Goal: Task Accomplishment & Management: Complete application form

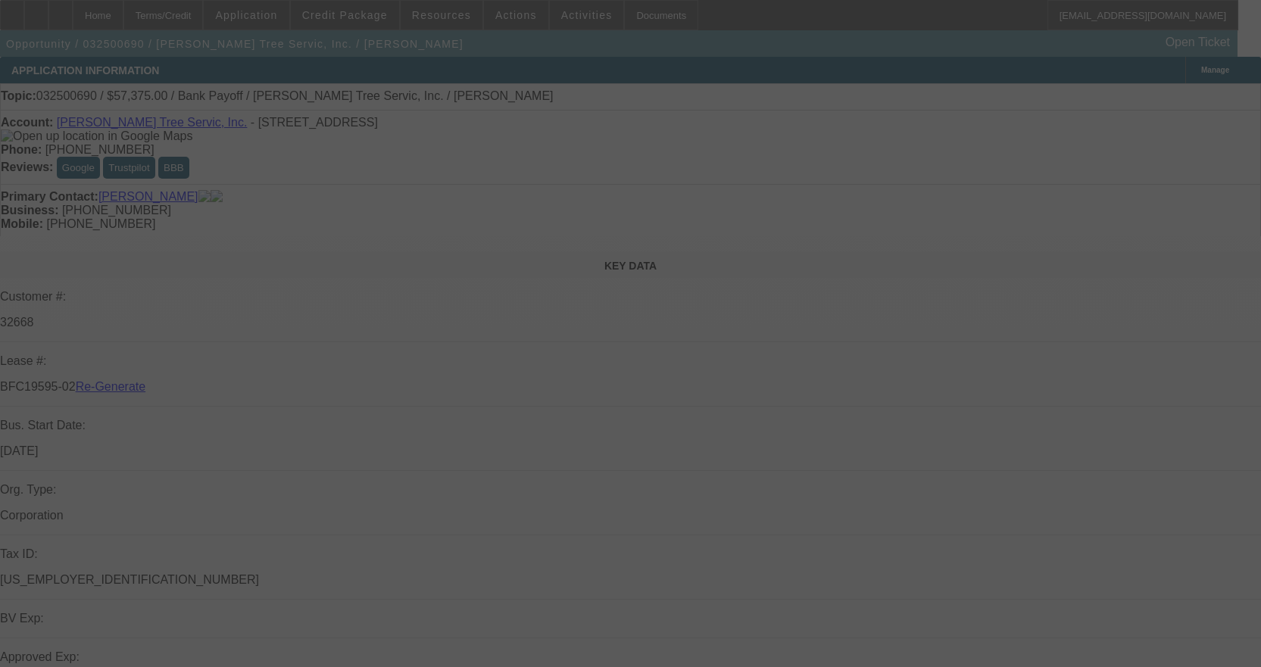
select select "3"
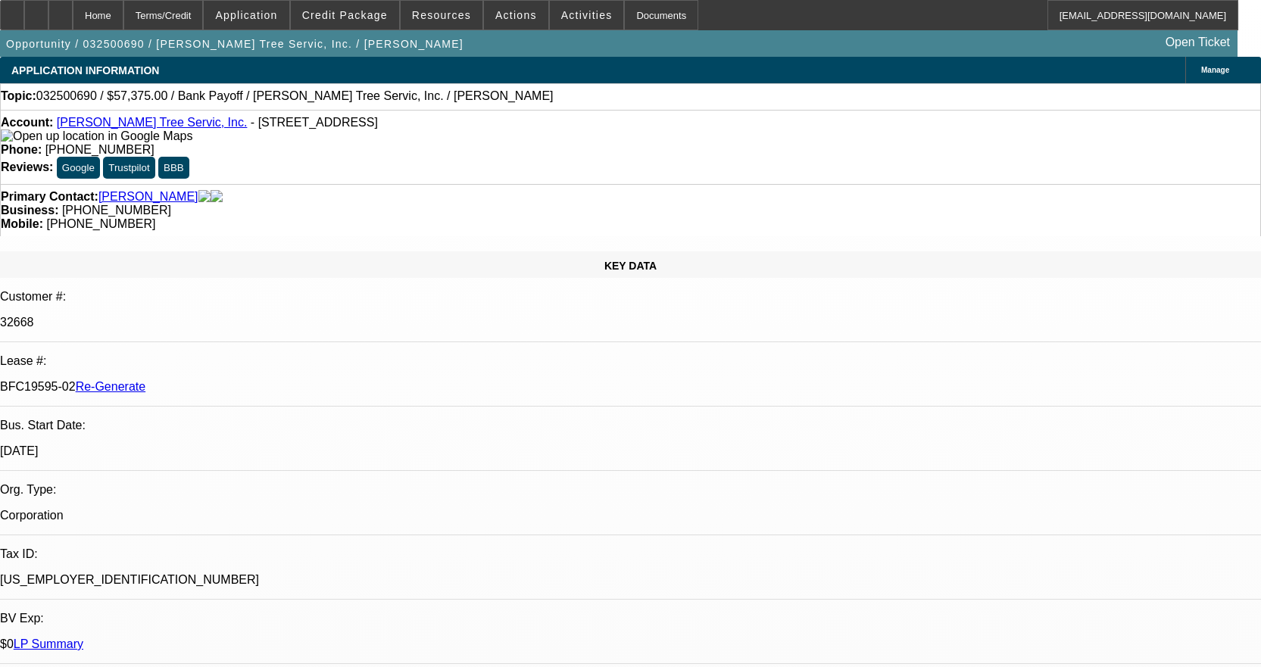
select select "0.1"
select select "0"
select select "3"
select select "0"
select select "6"
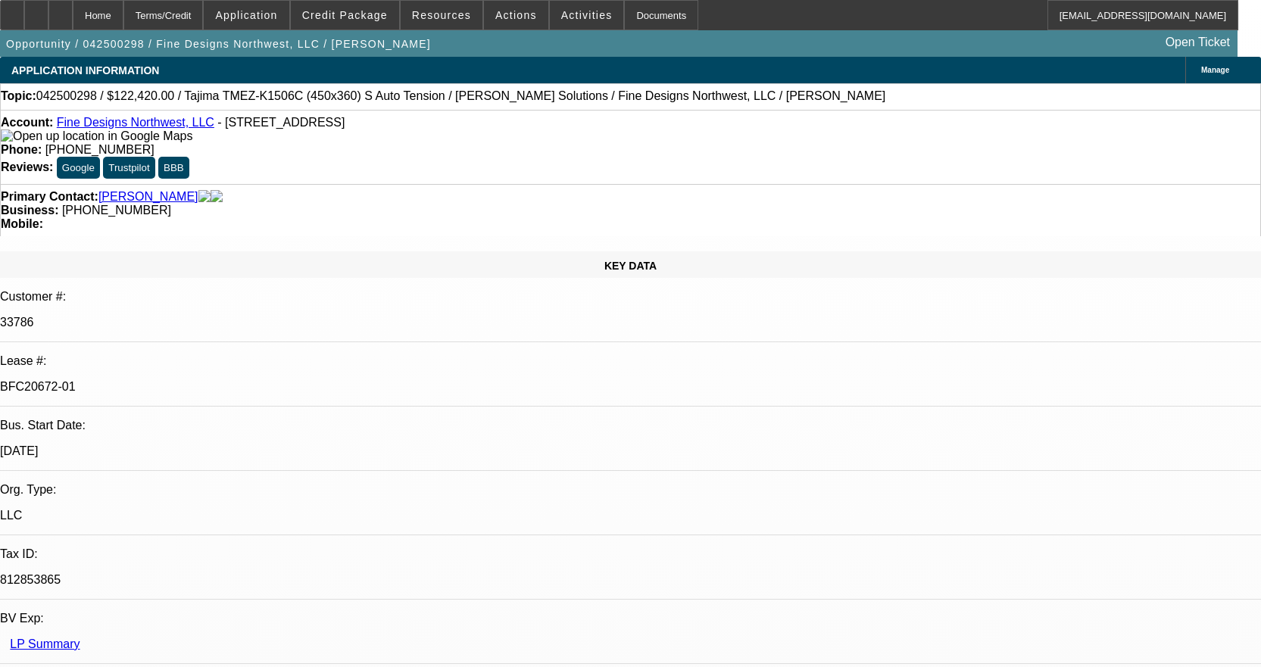
select select "0"
select select "3"
select select "0.1"
select select "4"
select select "0"
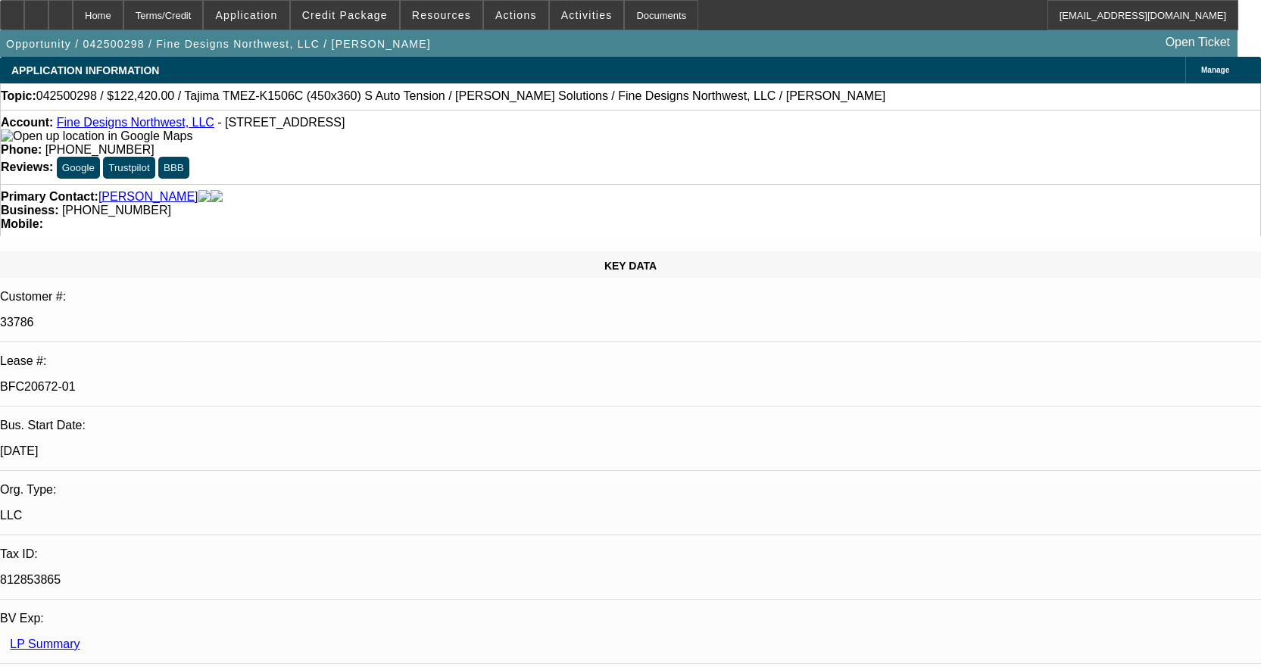
select select "3"
select select "0.1"
select select "4"
select select "0"
select select "2"
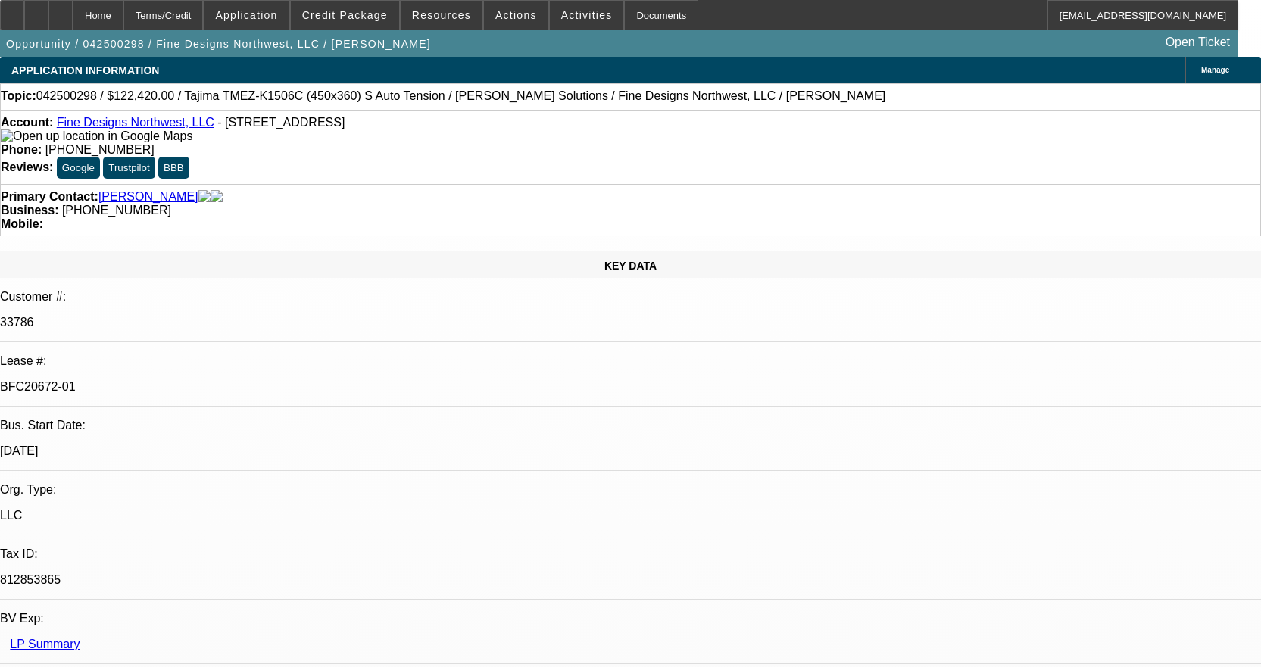
select select "2"
select select "0.1"
select select "4"
select select "0"
select select "2"
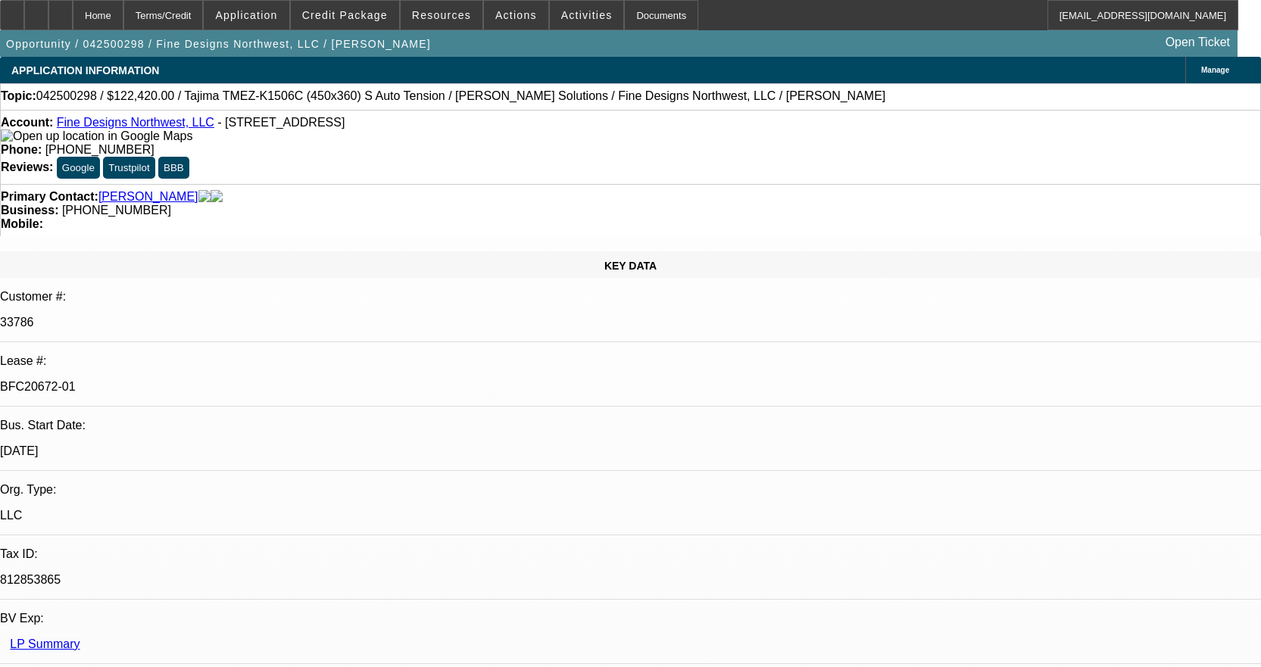
select select "2"
select select "0"
select select "6"
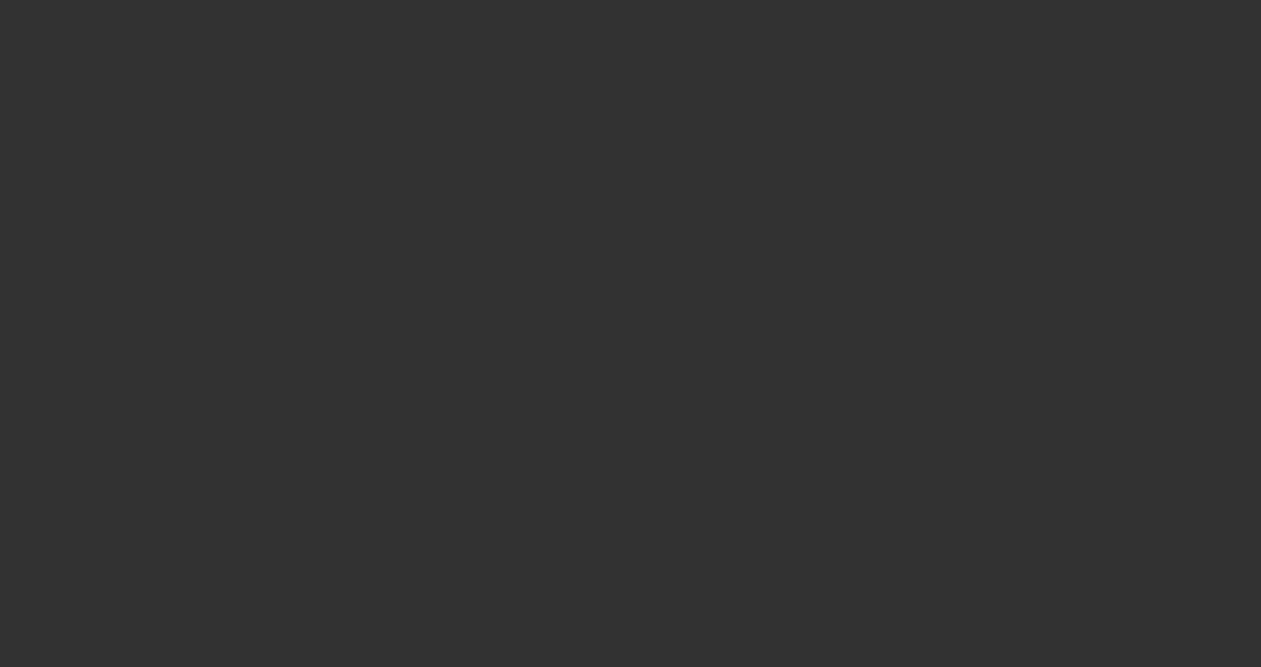
select select "3"
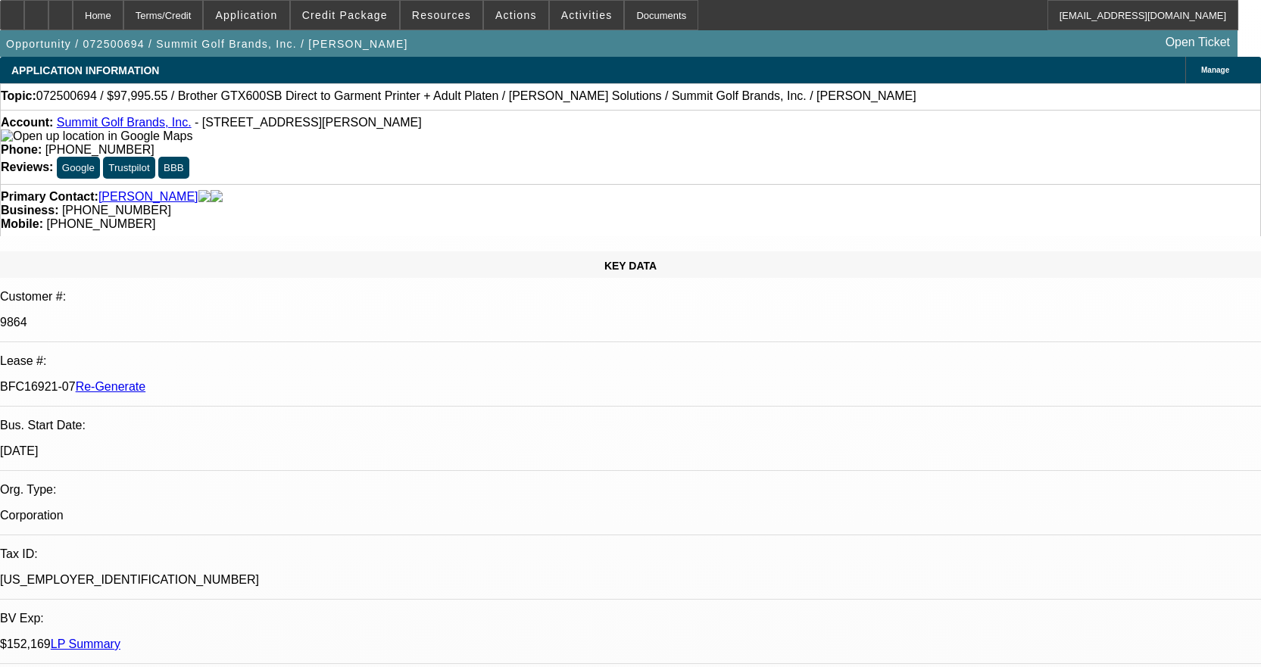
select select "0"
select select "0.1"
select select "4"
click at [624, 15] on div "Documents" at bounding box center [661, 15] width 74 height 30
